Goal: Task Accomplishment & Management: Use online tool/utility

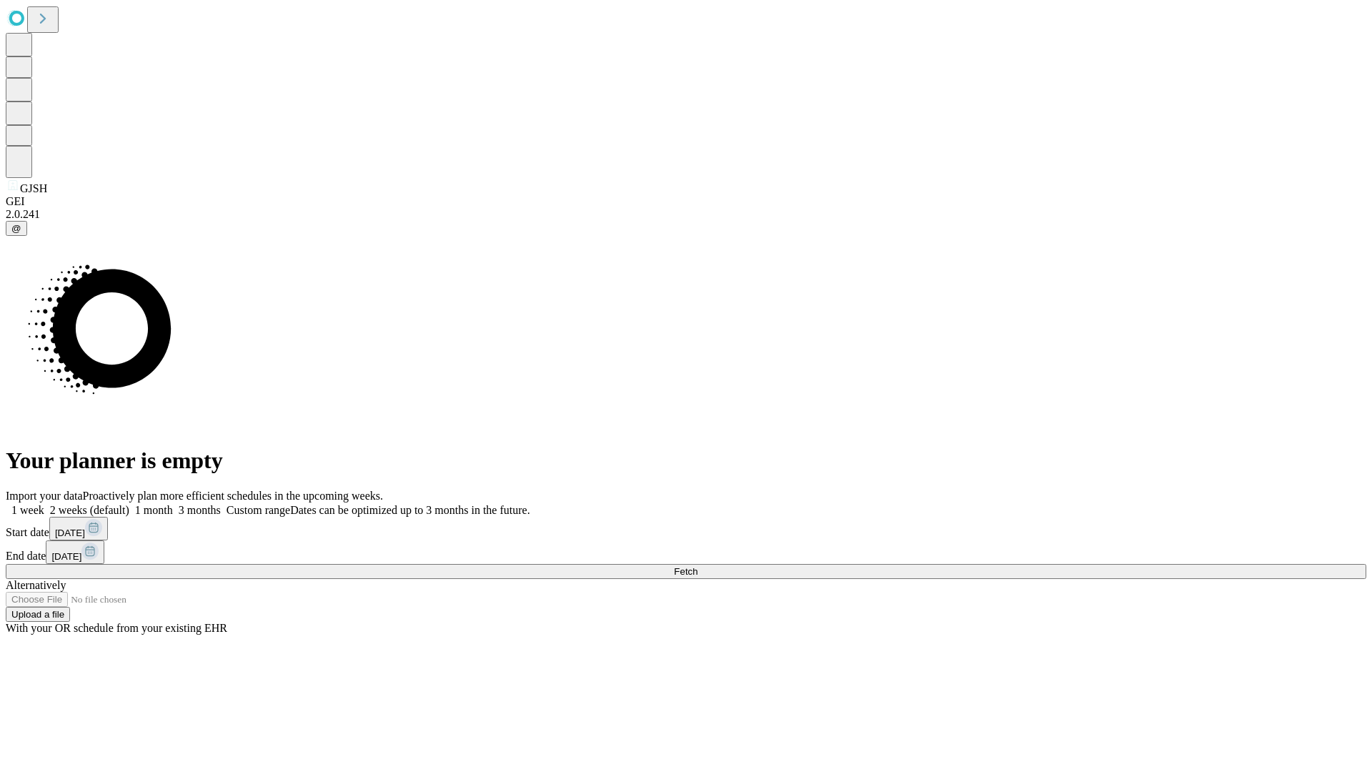
click at [698, 566] on span "Fetch" at bounding box center [686, 571] width 24 height 11
